Goal: Task Accomplishment & Management: Use online tool/utility

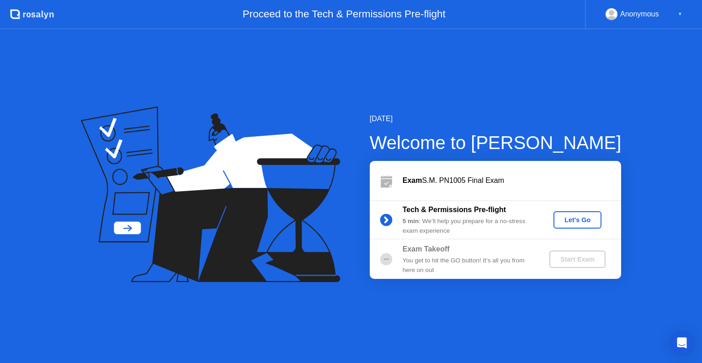
click at [578, 218] on div "Let's Go" at bounding box center [577, 219] width 41 height 7
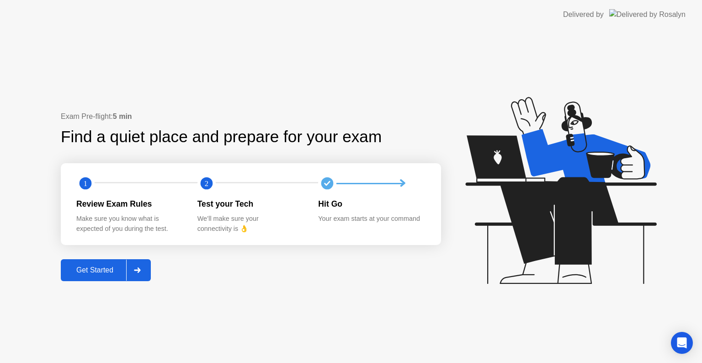
click at [106, 271] on div "Get Started" at bounding box center [95, 270] width 63 height 8
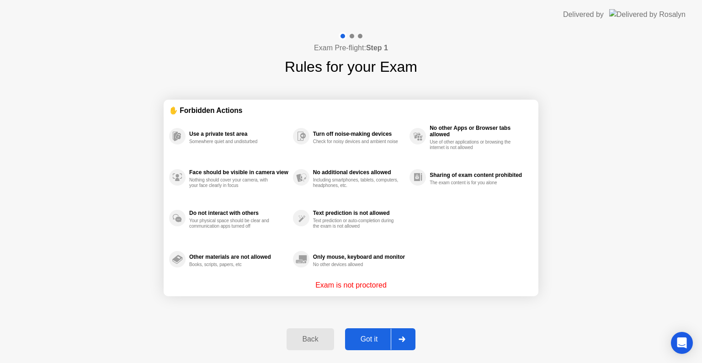
click at [367, 339] on div "Got it" at bounding box center [369, 339] width 43 height 8
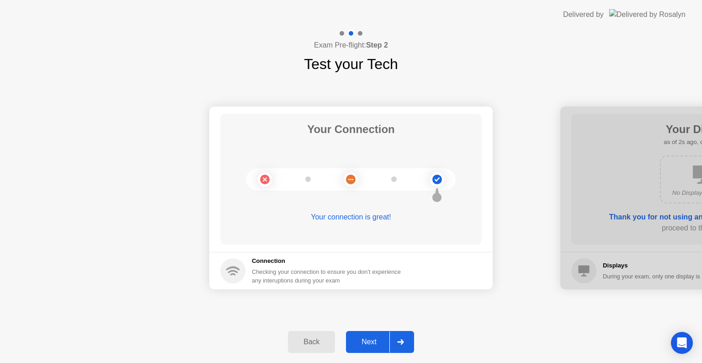
click at [371, 345] on div "Next" at bounding box center [369, 342] width 41 height 8
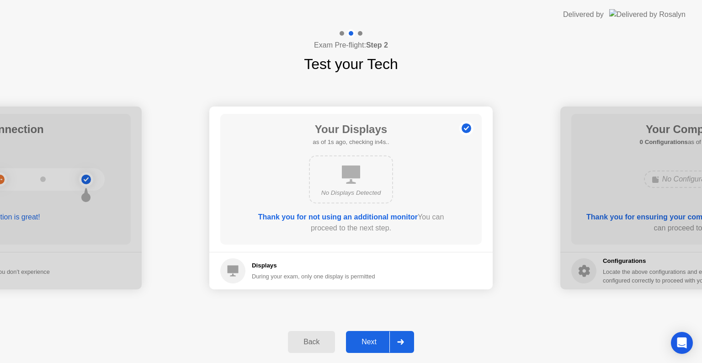
click at [371, 345] on div "Next" at bounding box center [369, 342] width 41 height 8
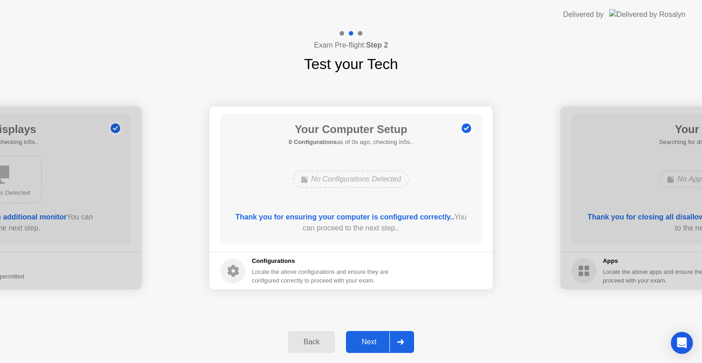
click at [372, 348] on button "Next" at bounding box center [380, 342] width 68 height 22
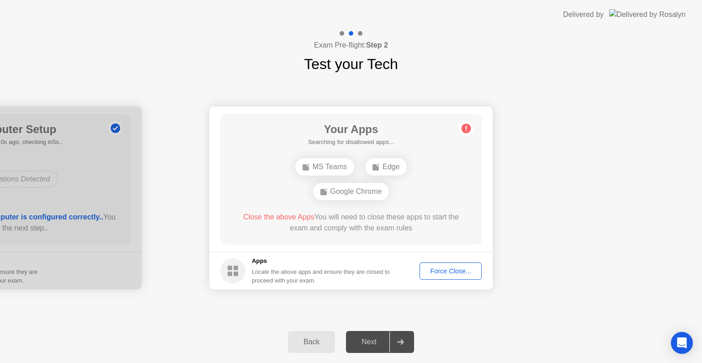
click at [440, 273] on div "Force Close..." at bounding box center [451, 270] width 56 height 7
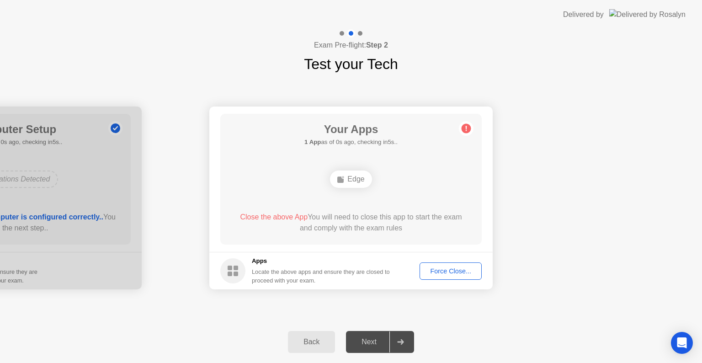
click at [435, 269] on div "Force Close..." at bounding box center [451, 270] width 56 height 7
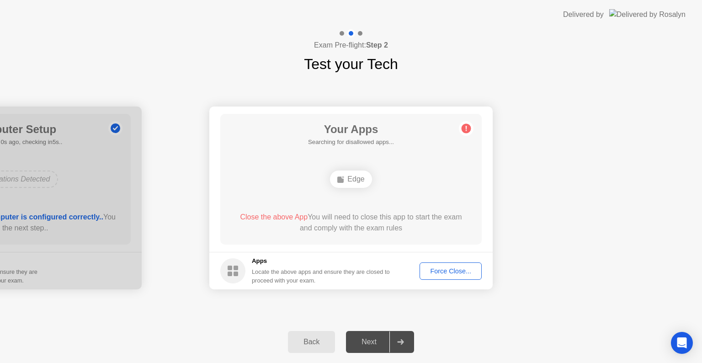
click at [438, 271] on div "Force Close..." at bounding box center [451, 270] width 56 height 7
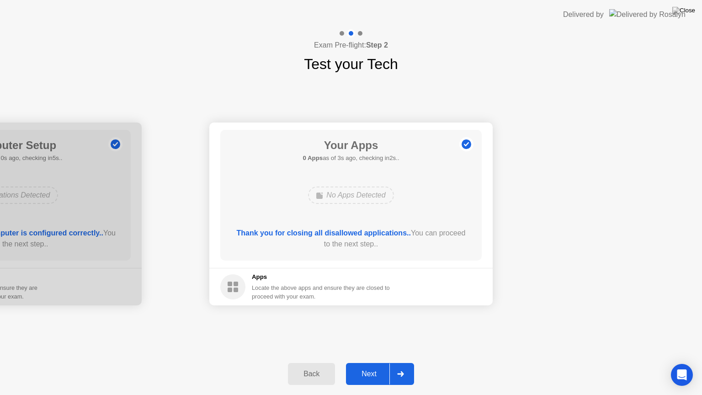
click at [364, 362] on div "Next" at bounding box center [369, 374] width 41 height 8
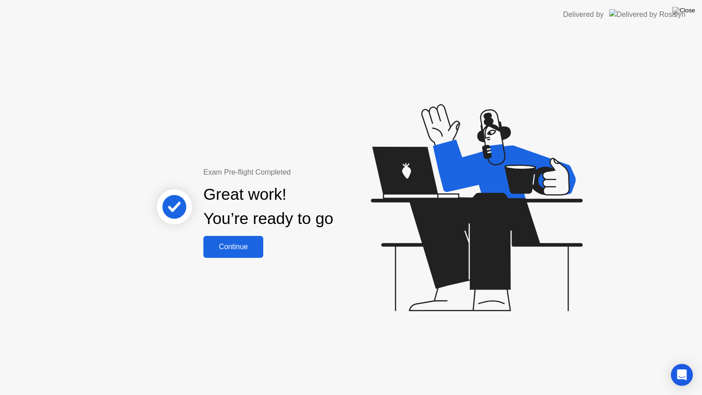
click at [230, 244] on div "Continue" at bounding box center [233, 247] width 54 height 8
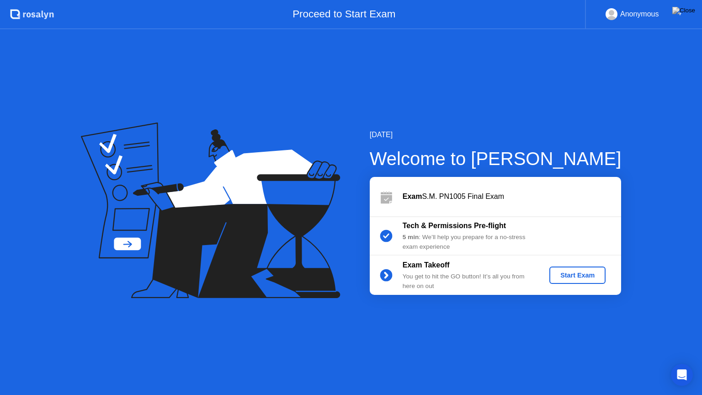
click at [230, 244] on icon at bounding box center [210, 209] width 259 height 175
click at [571, 272] on div "Start Exam" at bounding box center [577, 274] width 49 height 7
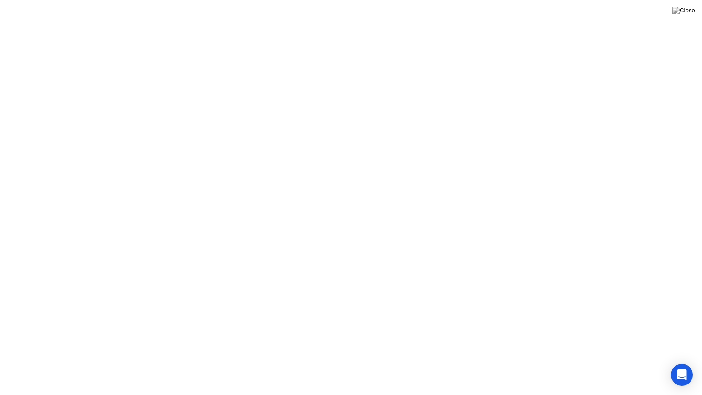
click div
click at [688, 16] on button at bounding box center [683, 11] width 27 height 12
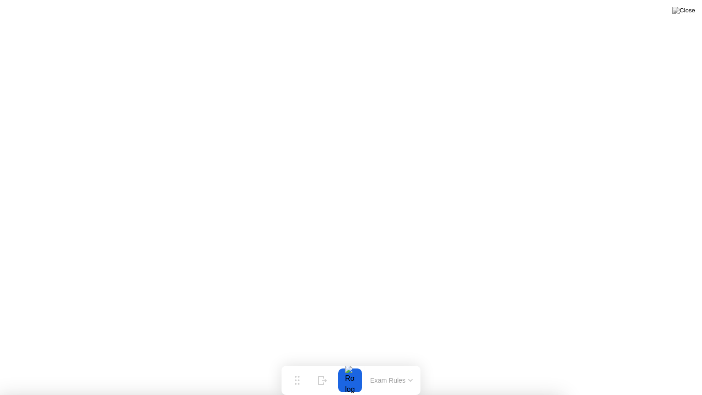
click at [688, 16] on button at bounding box center [683, 11] width 27 height 12
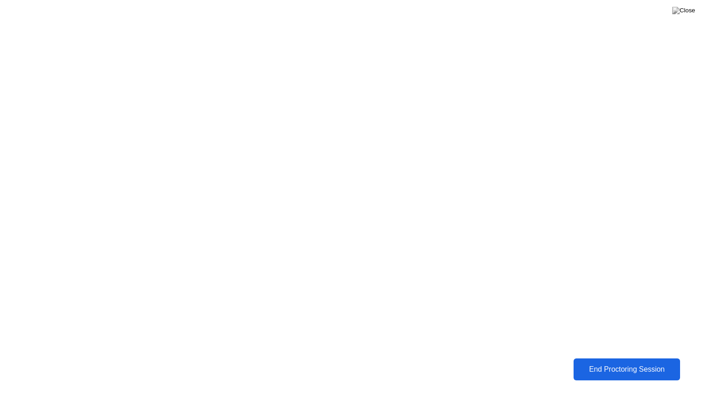
click at [608, 362] on button "End Proctoring Session" at bounding box center [627, 369] width 108 height 22
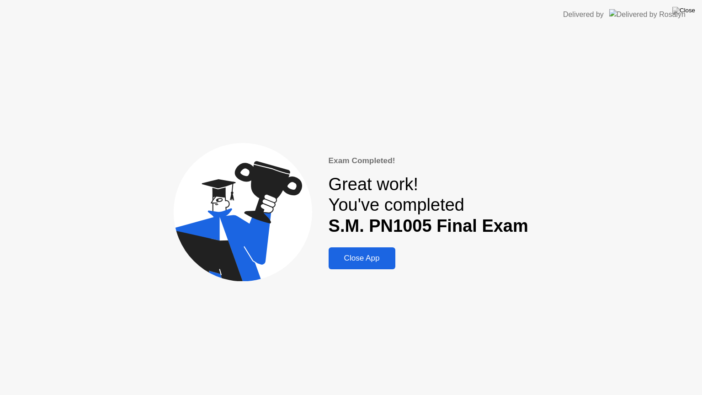
click at [367, 246] on div "Exam Completed! Great work! You've completed S.M. PN1005 Final Exam Close App" at bounding box center [429, 212] width 200 height 115
click at [371, 254] on div "Close App" at bounding box center [361, 258] width 61 height 9
